Goal: Transaction & Acquisition: Download file/media

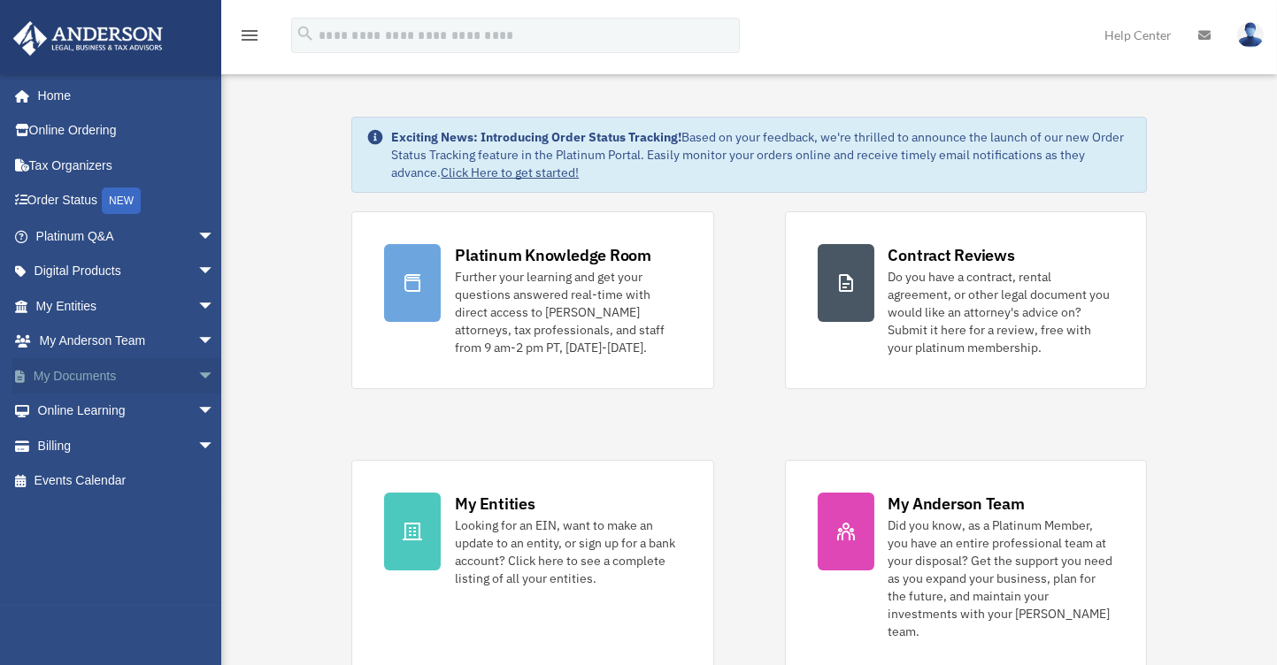
click at [95, 374] on link "My Documents arrow_drop_down" at bounding box center [126, 375] width 229 height 35
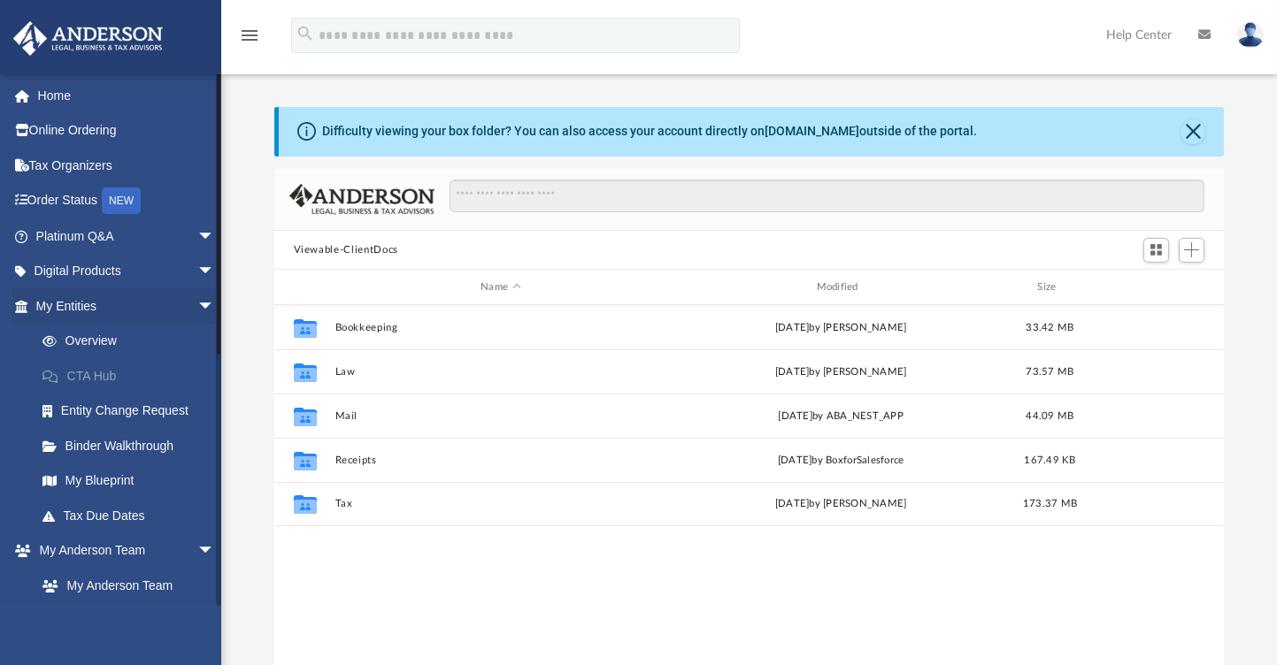
scroll to position [382, 930]
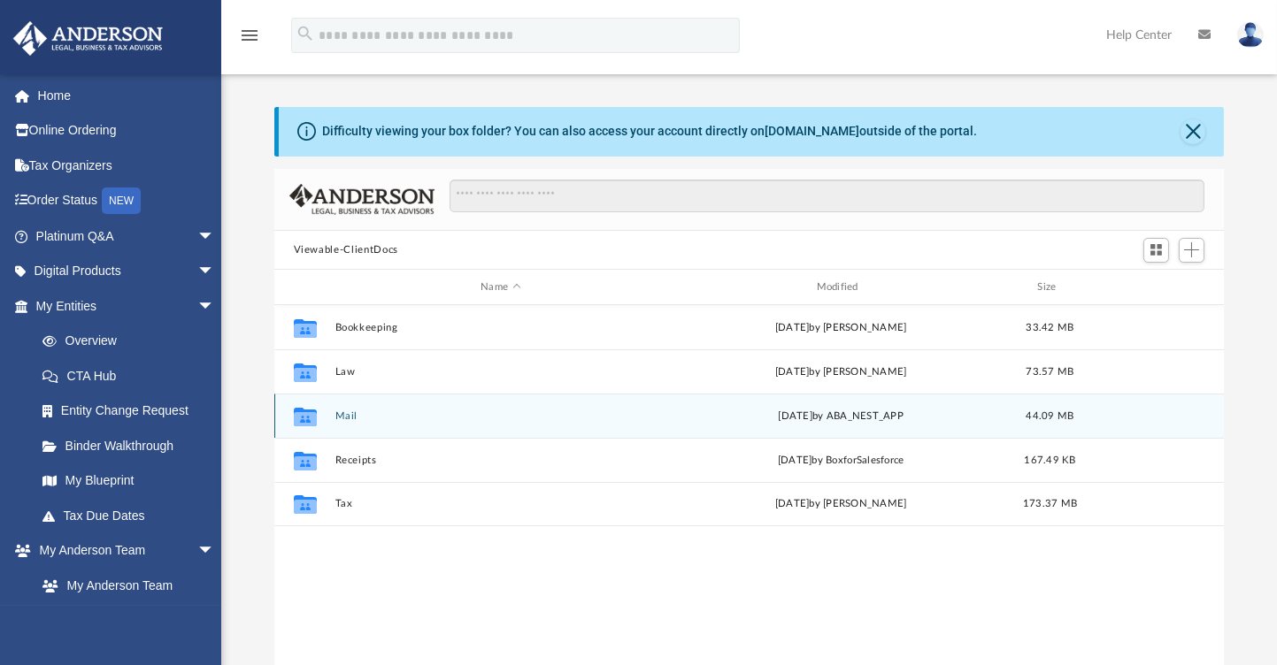
click at [350, 415] on button "Mail" at bounding box center [500, 417] width 332 height 12
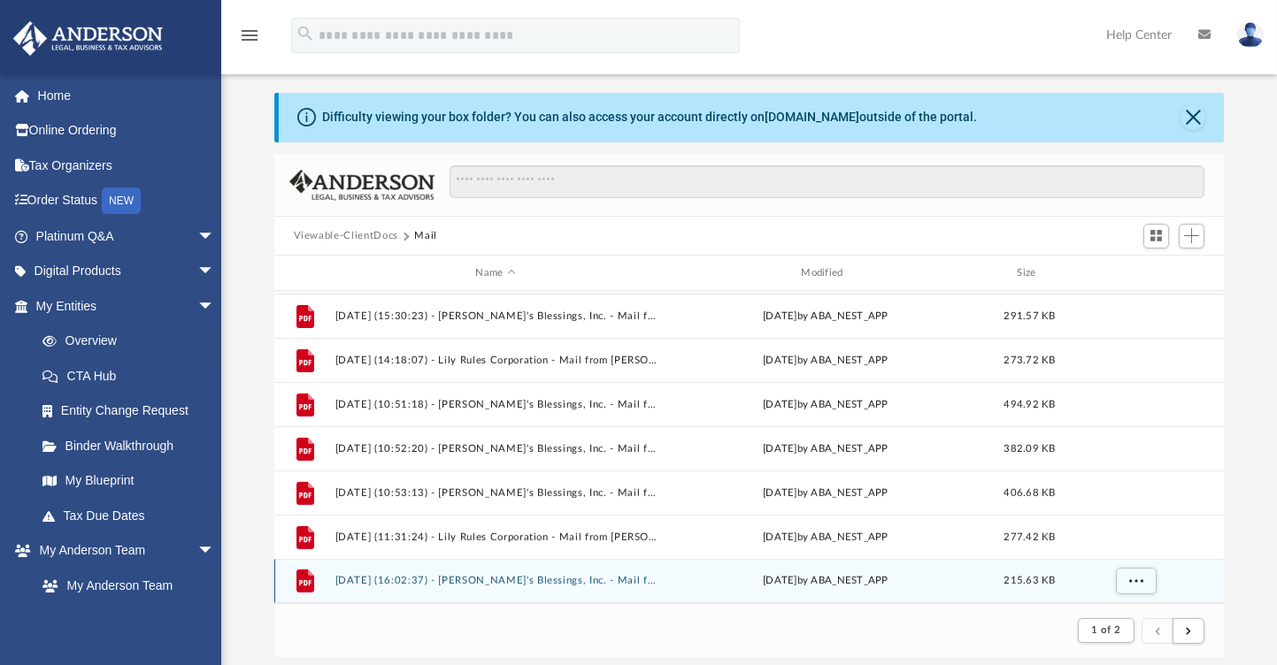
scroll to position [265, 0]
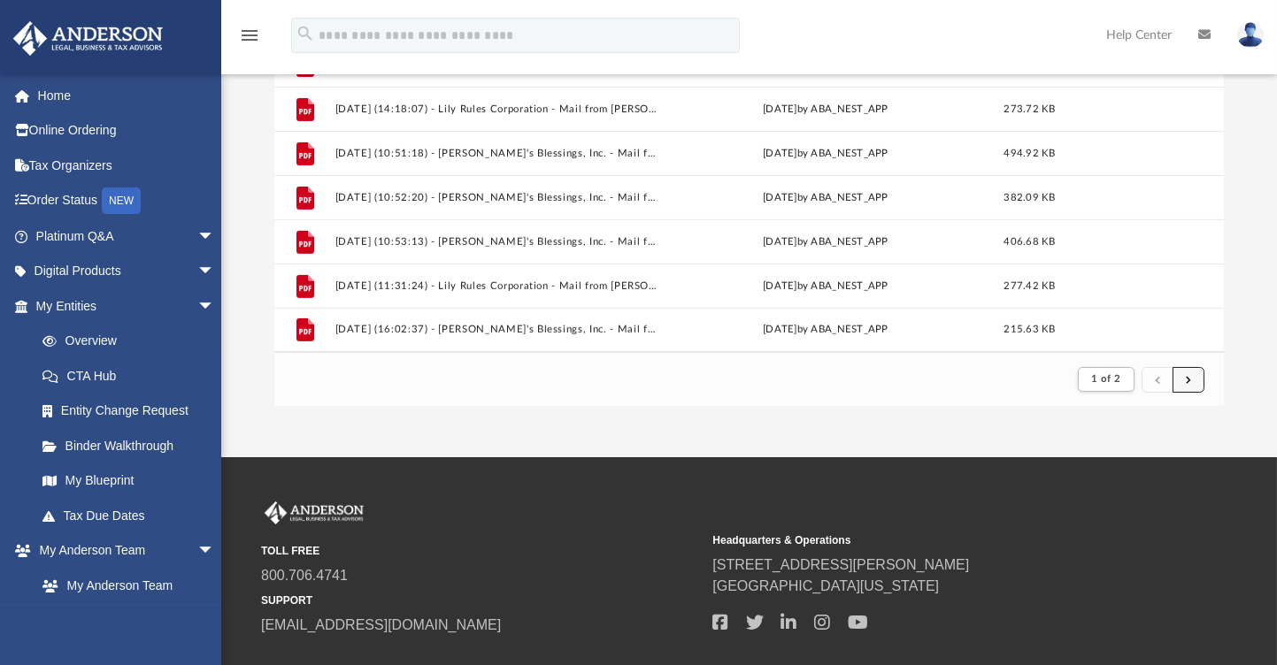
click at [1193, 378] on button "submit" at bounding box center [1188, 380] width 32 height 26
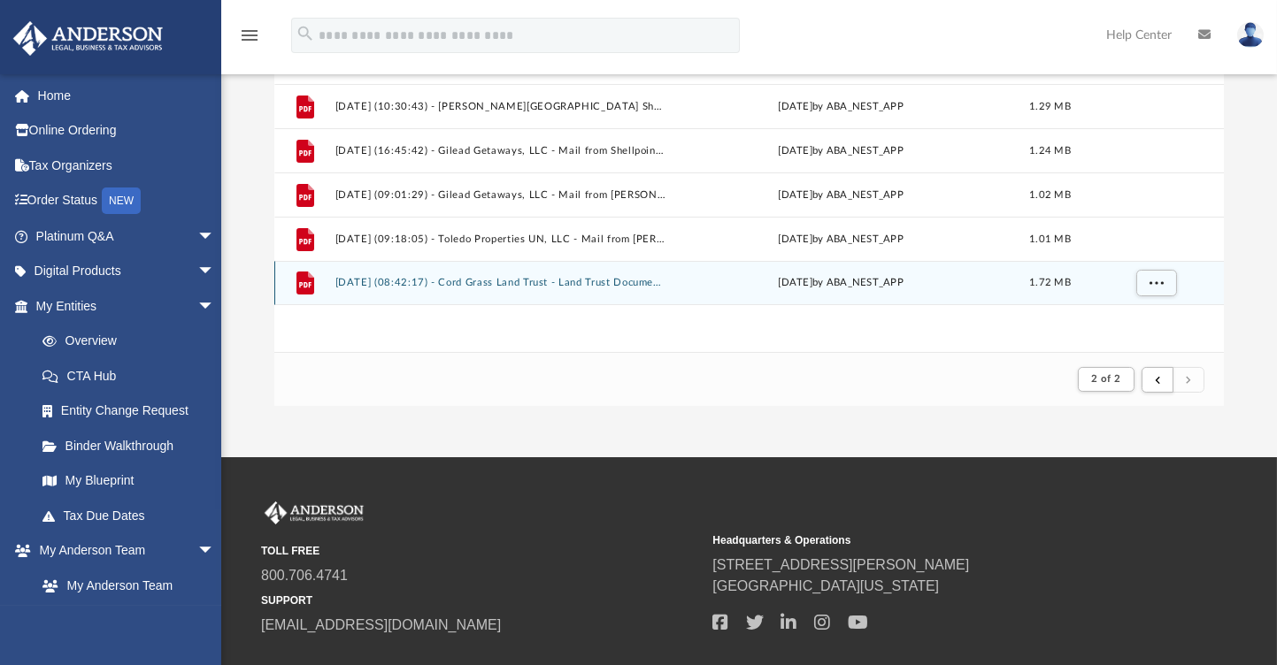
click at [519, 281] on button "[DATE] (08:42:17) - Cord Grass Land Trust - Land Trust Documents from [PERSON_N…" at bounding box center [500, 284] width 332 height 12
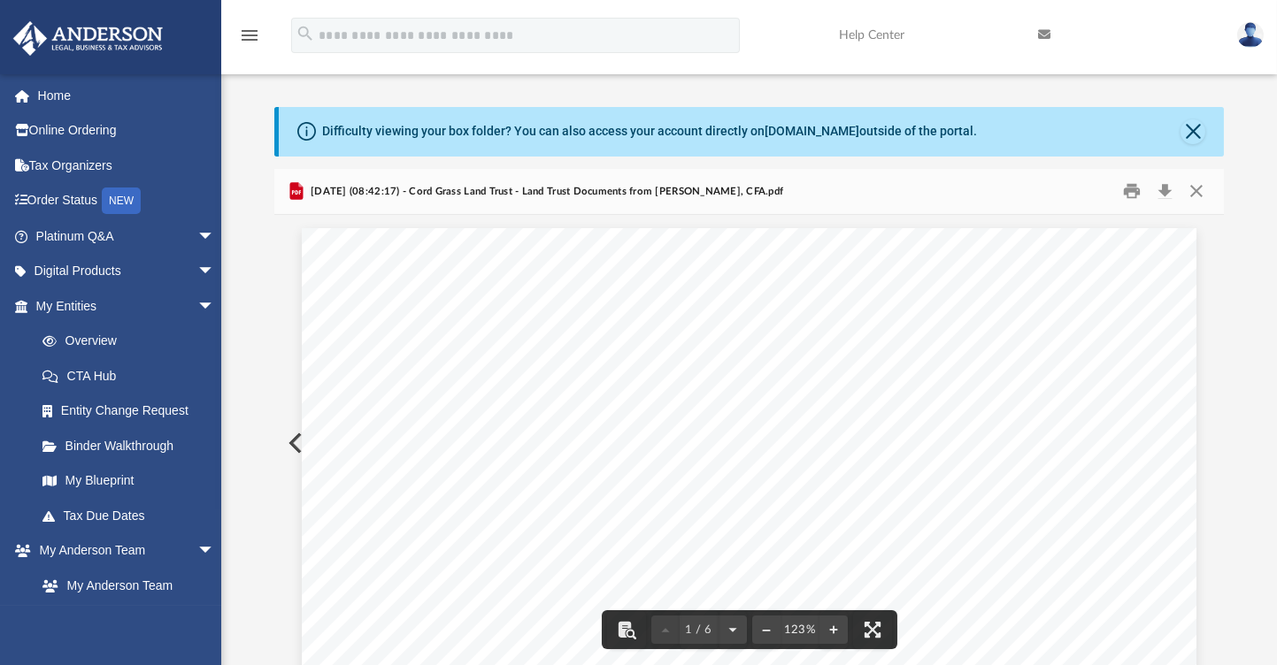
scroll to position [328, 930]
click at [1169, 190] on button "Download" at bounding box center [1165, 191] width 32 height 27
